Goal: Find specific page/section: Find specific page/section

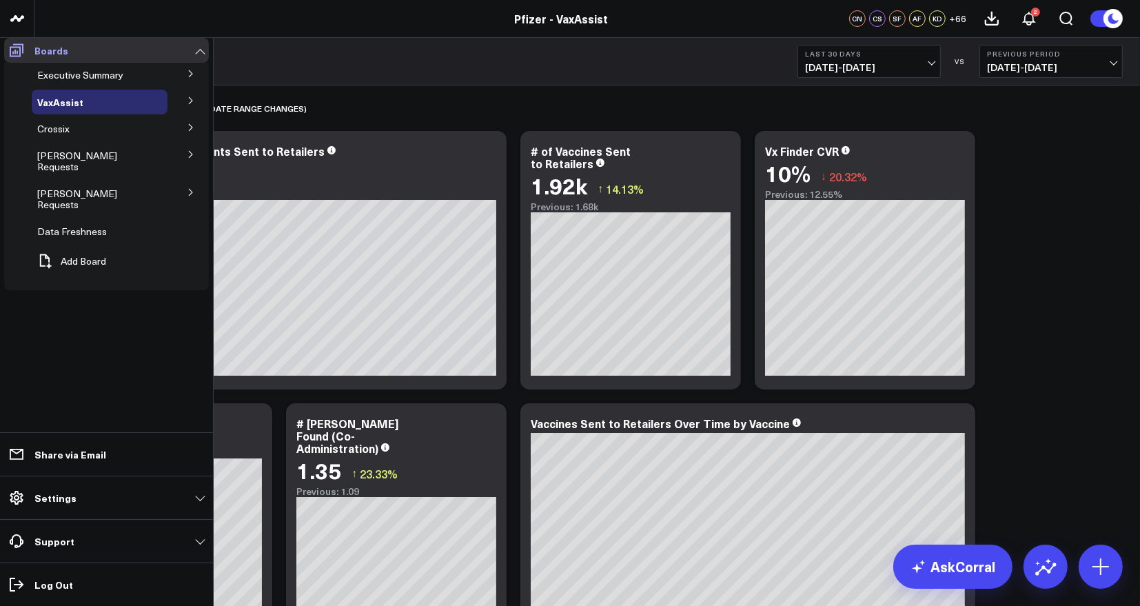
click at [50, 51] on p "Boards" at bounding box center [51, 50] width 34 height 11
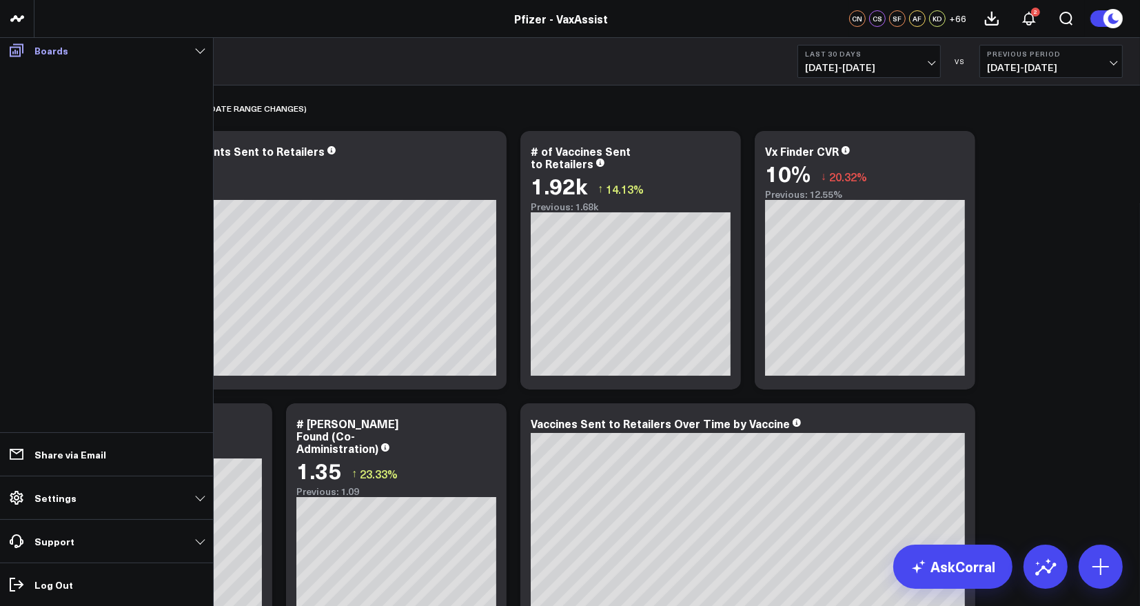
click at [50, 51] on p "Boards" at bounding box center [51, 50] width 34 height 11
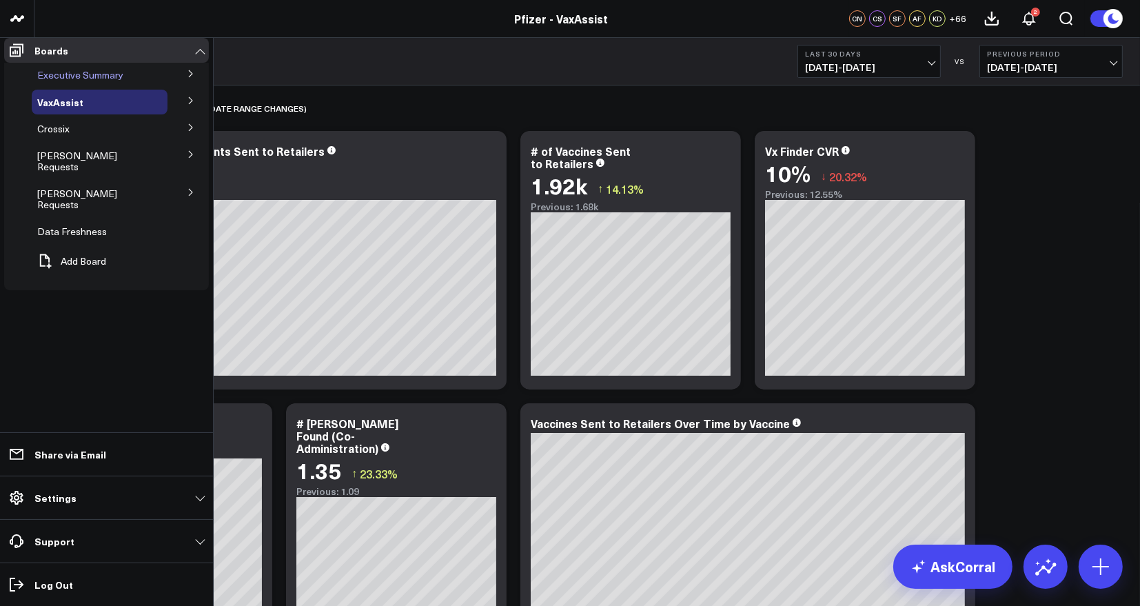
click at [68, 74] on div "Executive Summary" at bounding box center [100, 75] width 136 height 25
click at [183, 104] on button at bounding box center [191, 100] width 36 height 21
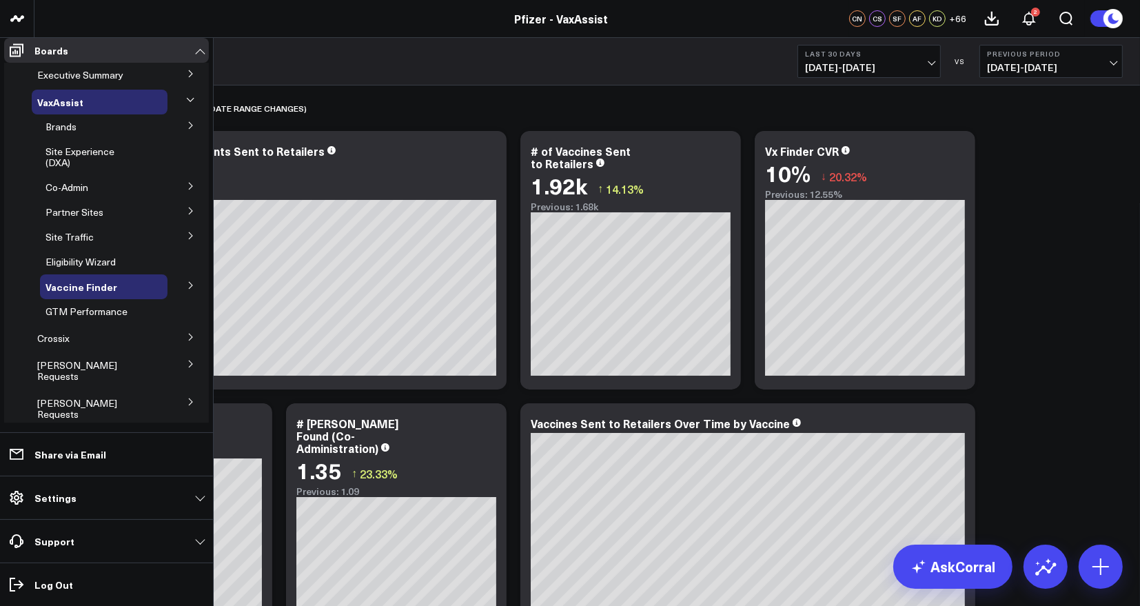
click at [182, 128] on button at bounding box center [191, 124] width 36 height 21
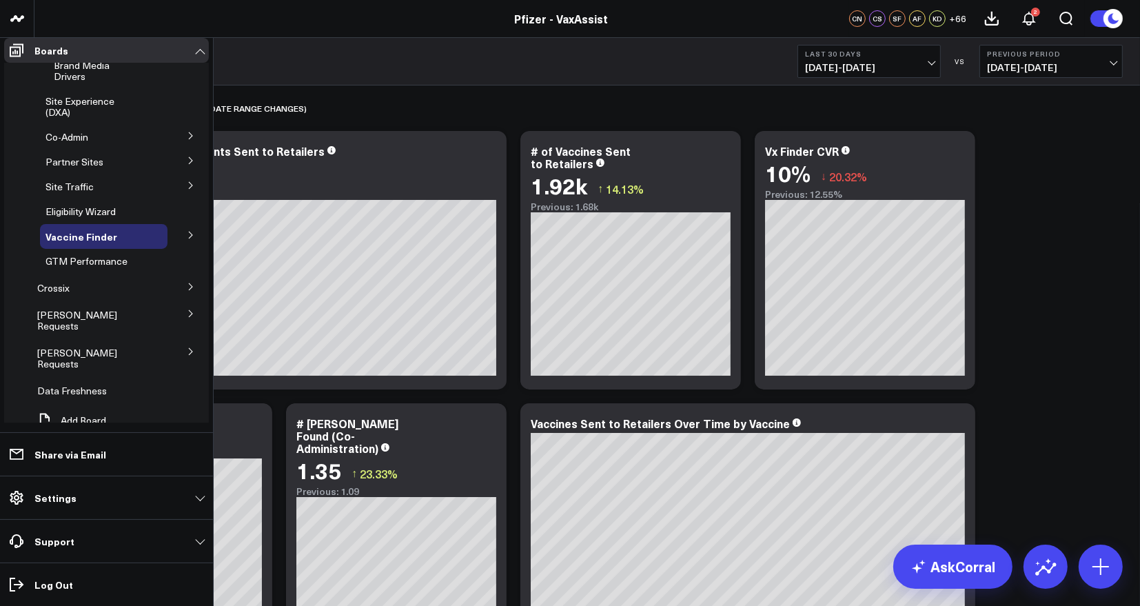
scroll to position [33, 0]
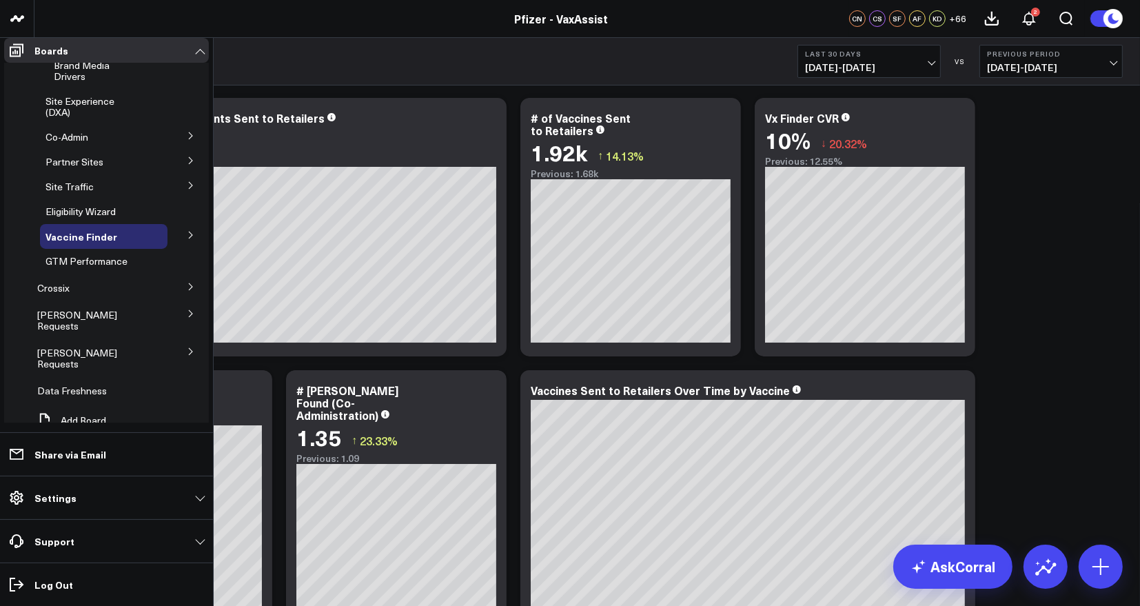
click at [94, 159] on span "Partner Sites" at bounding box center [74, 161] width 58 height 13
click at [187, 158] on icon at bounding box center [191, 160] width 8 height 8
click at [85, 154] on span "Pfizer for All" at bounding box center [80, 160] width 53 height 13
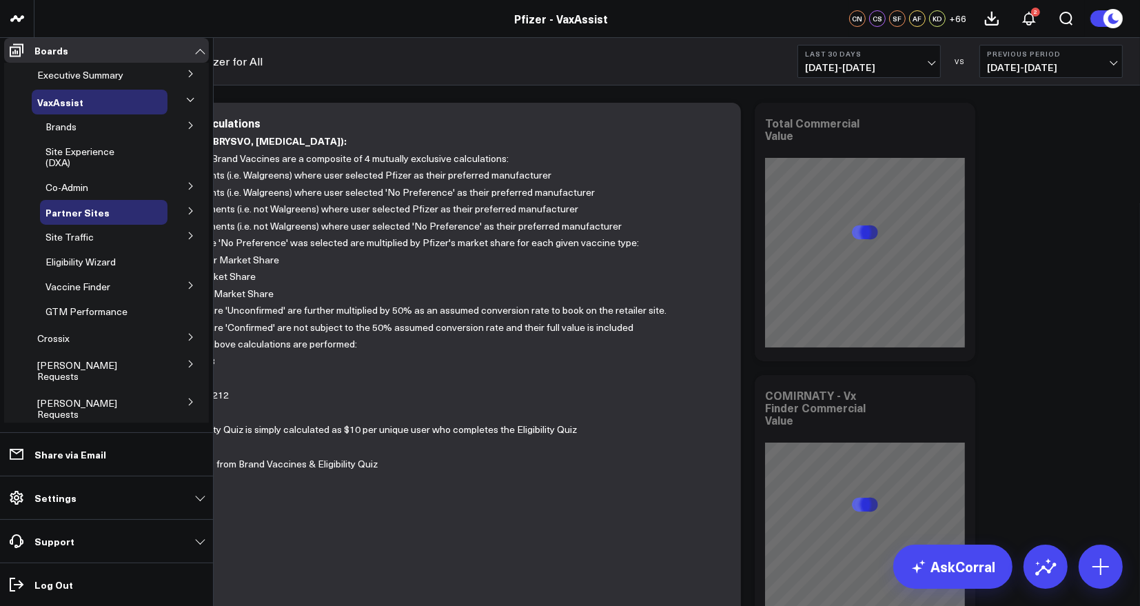
click at [0, 0] on span "Pfizer for All" at bounding box center [0, 0] width 0 height 0
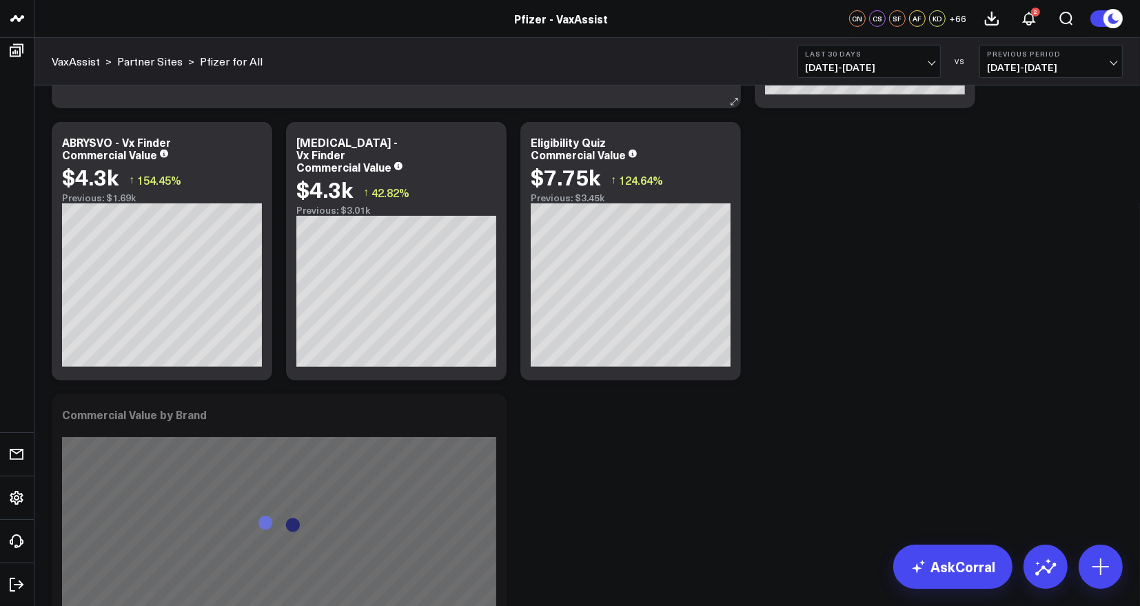
scroll to position [908, 0]
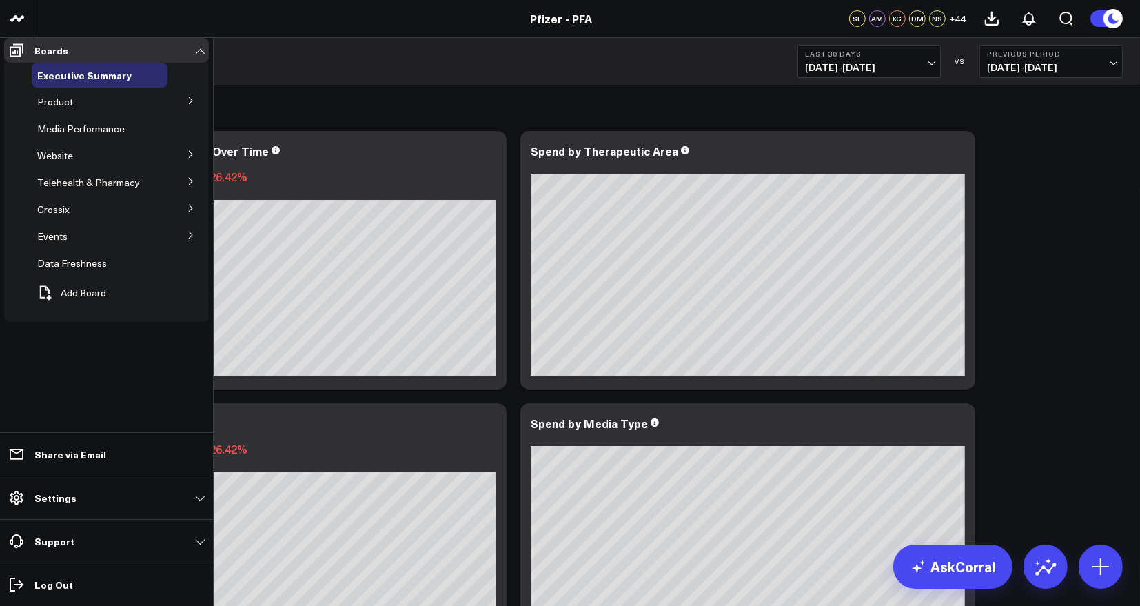
click at [95, 109] on div "Product" at bounding box center [100, 102] width 136 height 25
click at [187, 105] on icon at bounding box center [191, 100] width 8 height 8
click at [82, 107] on icon at bounding box center [90, 102] width 17 height 17
click at [183, 110] on button at bounding box center [191, 100] width 36 height 21
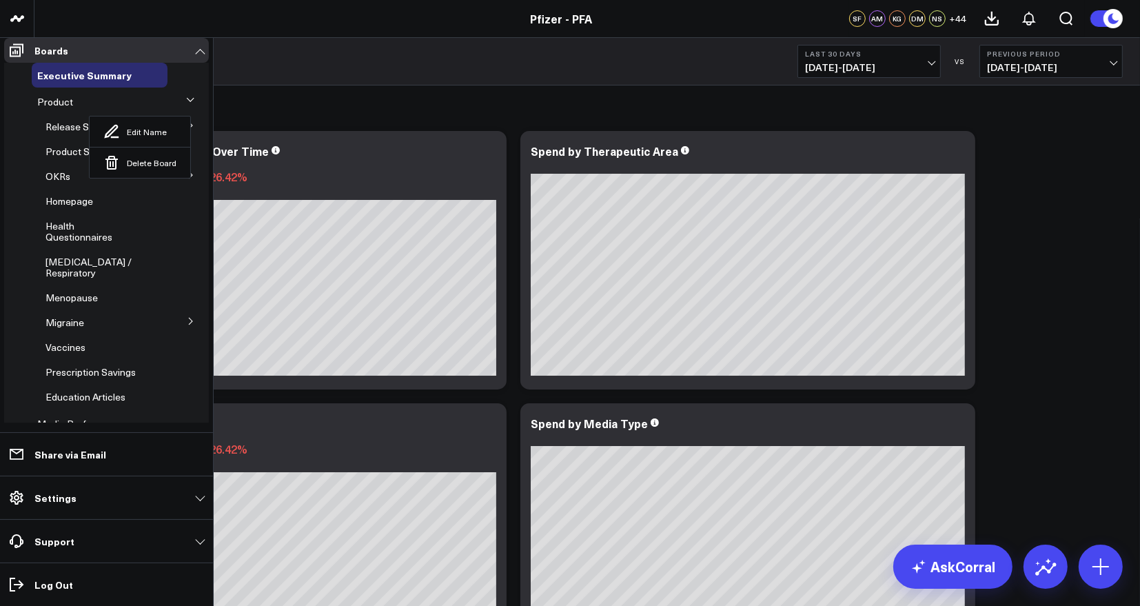
click at [187, 179] on icon at bounding box center [191, 175] width 8 height 8
click at [187, 176] on icon at bounding box center [190, 173] width 7 height 3
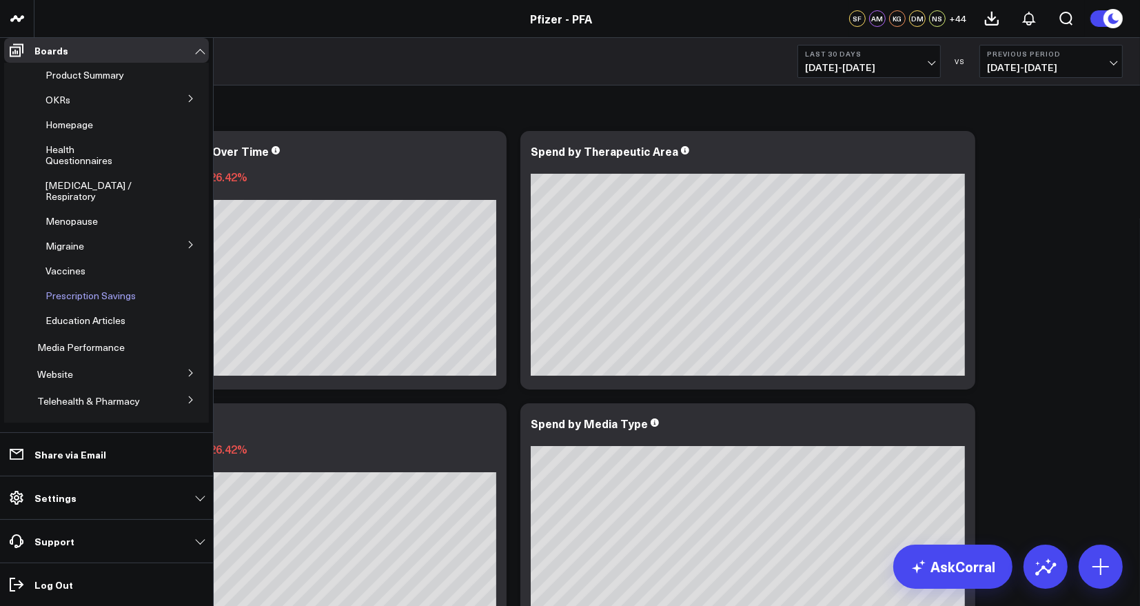
scroll to position [75, 0]
click at [104, 328] on span "Education Articles" at bounding box center [85, 321] width 80 height 13
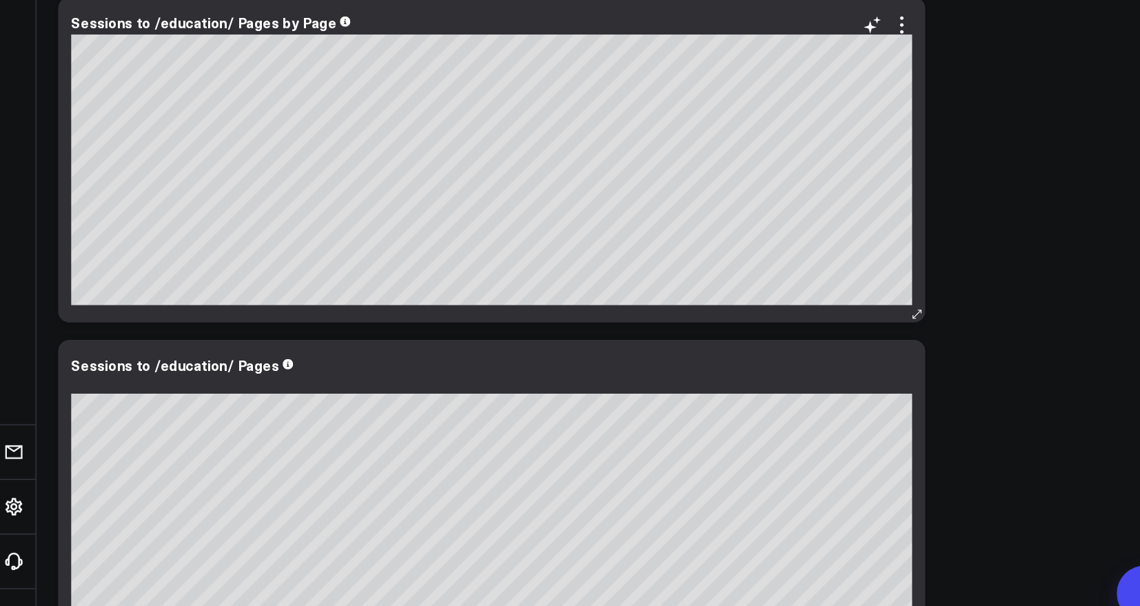
scroll to position [337, 0]
